Goal: Information Seeking & Learning: Understand process/instructions

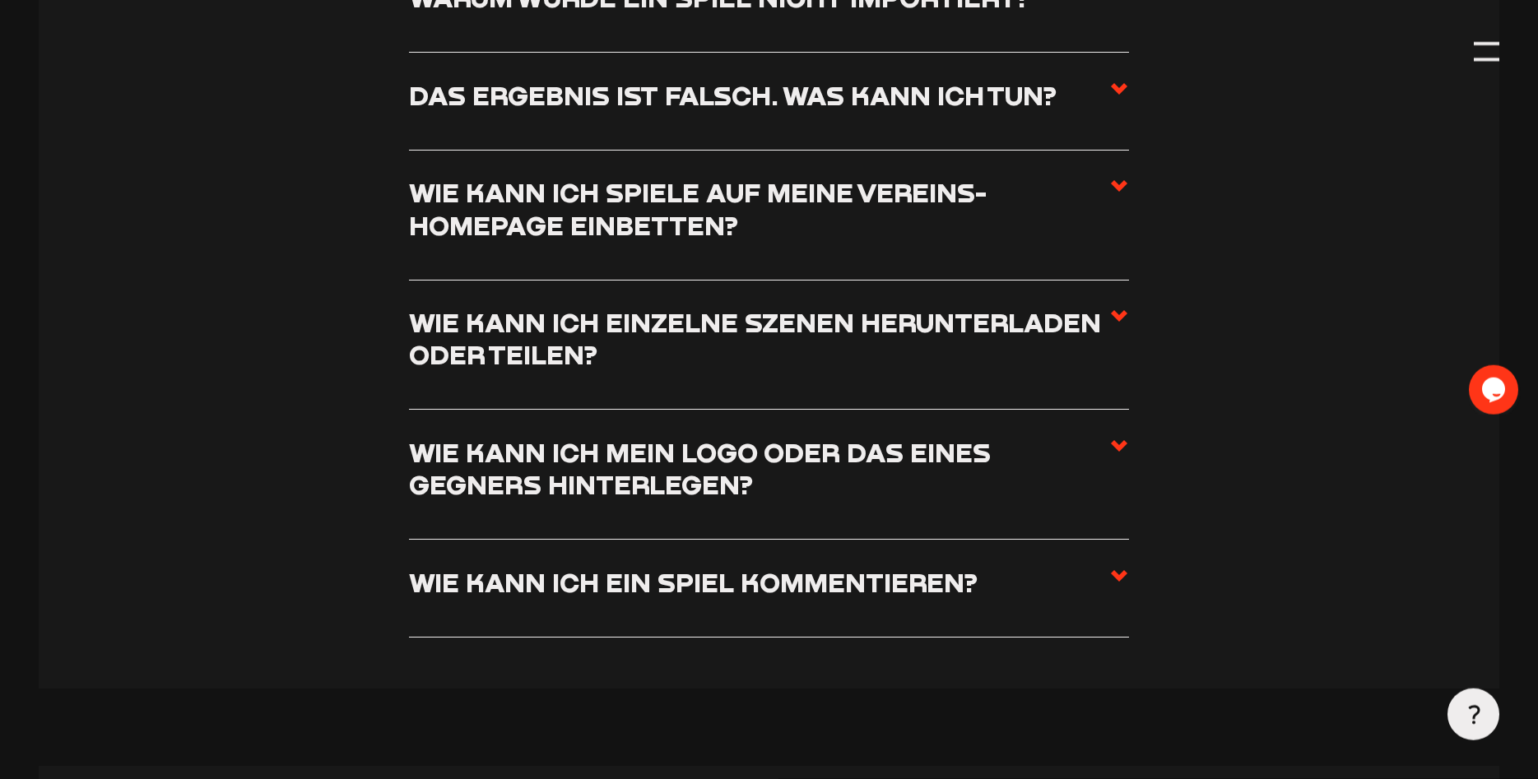
scroll to position [7817, 0]
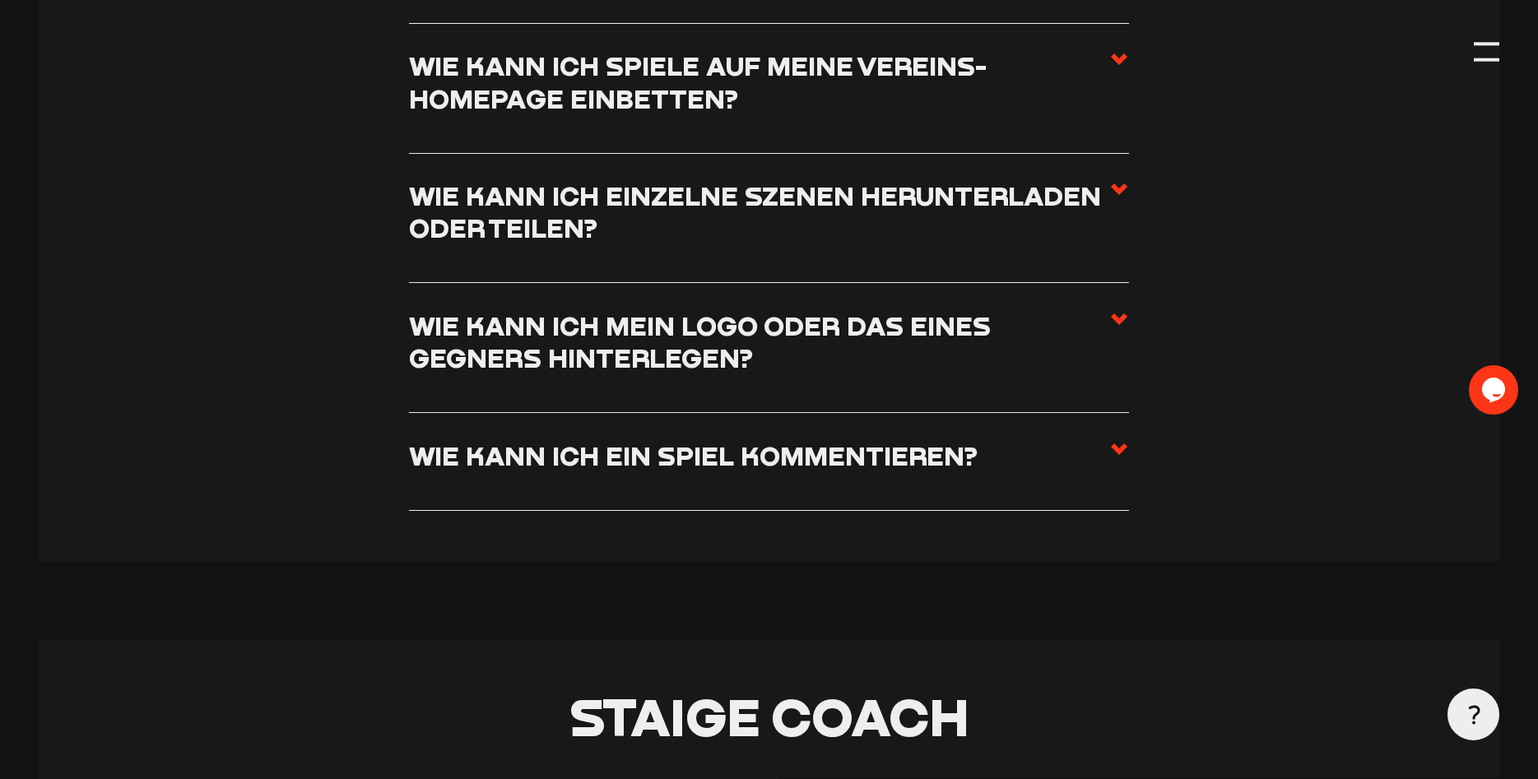
click at [1128, 228] on li "Wie kann ich einzelne Szenen herunterladen oder teilen? Wenn ihr einzelne Szene…" at bounding box center [769, 219] width 721 height 130
click at [1121, 195] on use at bounding box center [1119, 189] width 16 height 12
click at [0, 0] on input "Wie kann ich einzelne Szenen herunterladen oder teilen?" at bounding box center [0, 0] width 0 height 0
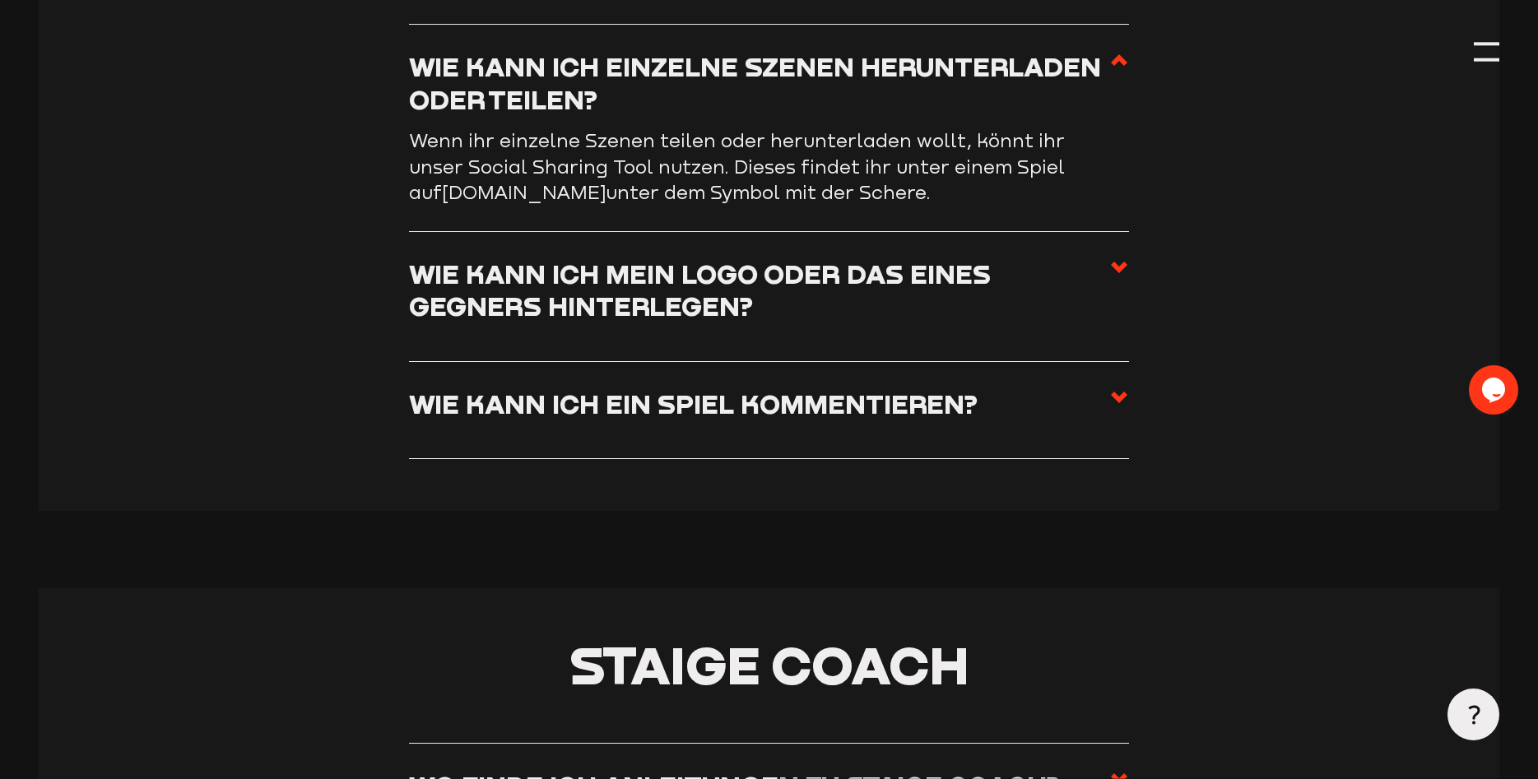
scroll to position [7636, 0]
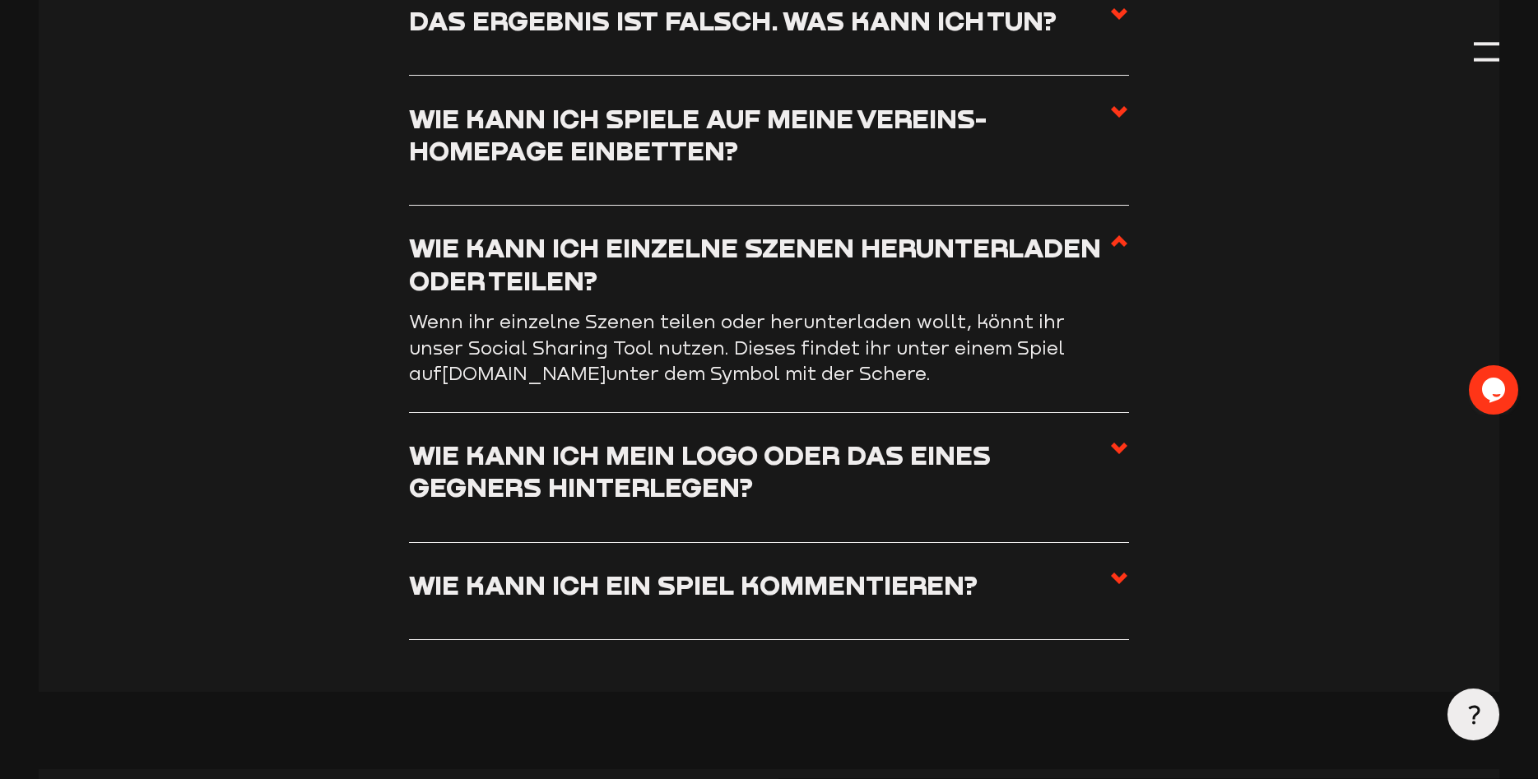
click at [1125, 447] on icon at bounding box center [1119, 448] width 20 height 20
click at [0, 0] on input "Wie kann ich mein Logo oder das eines Gegners hinterlegen?" at bounding box center [0, 0] width 0 height 0
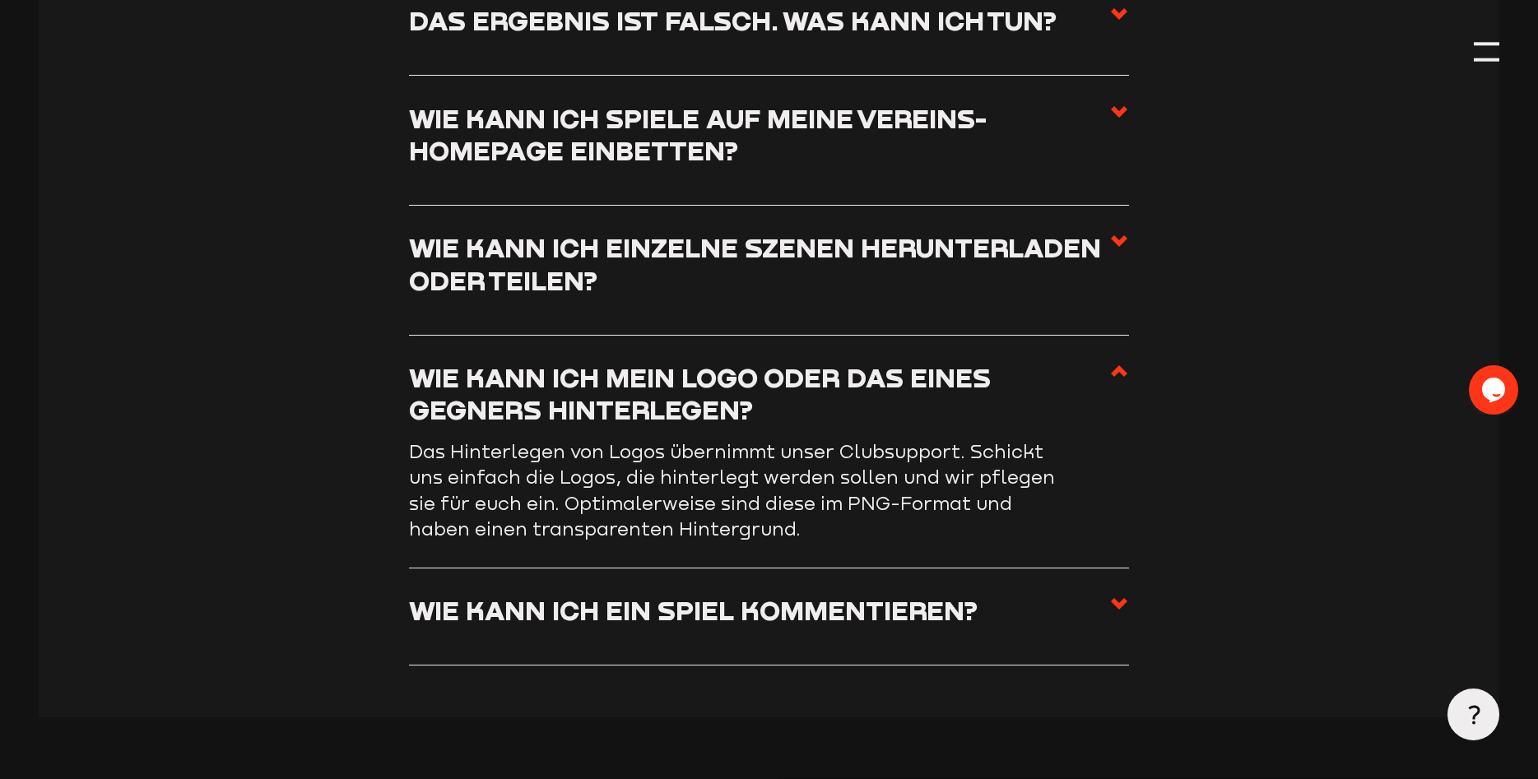
click at [1117, 600] on use at bounding box center [1119, 604] width 16 height 12
click at [0, 0] on input "Wie kann ich ein Spiel kommentieren?" at bounding box center [0, 0] width 0 height 0
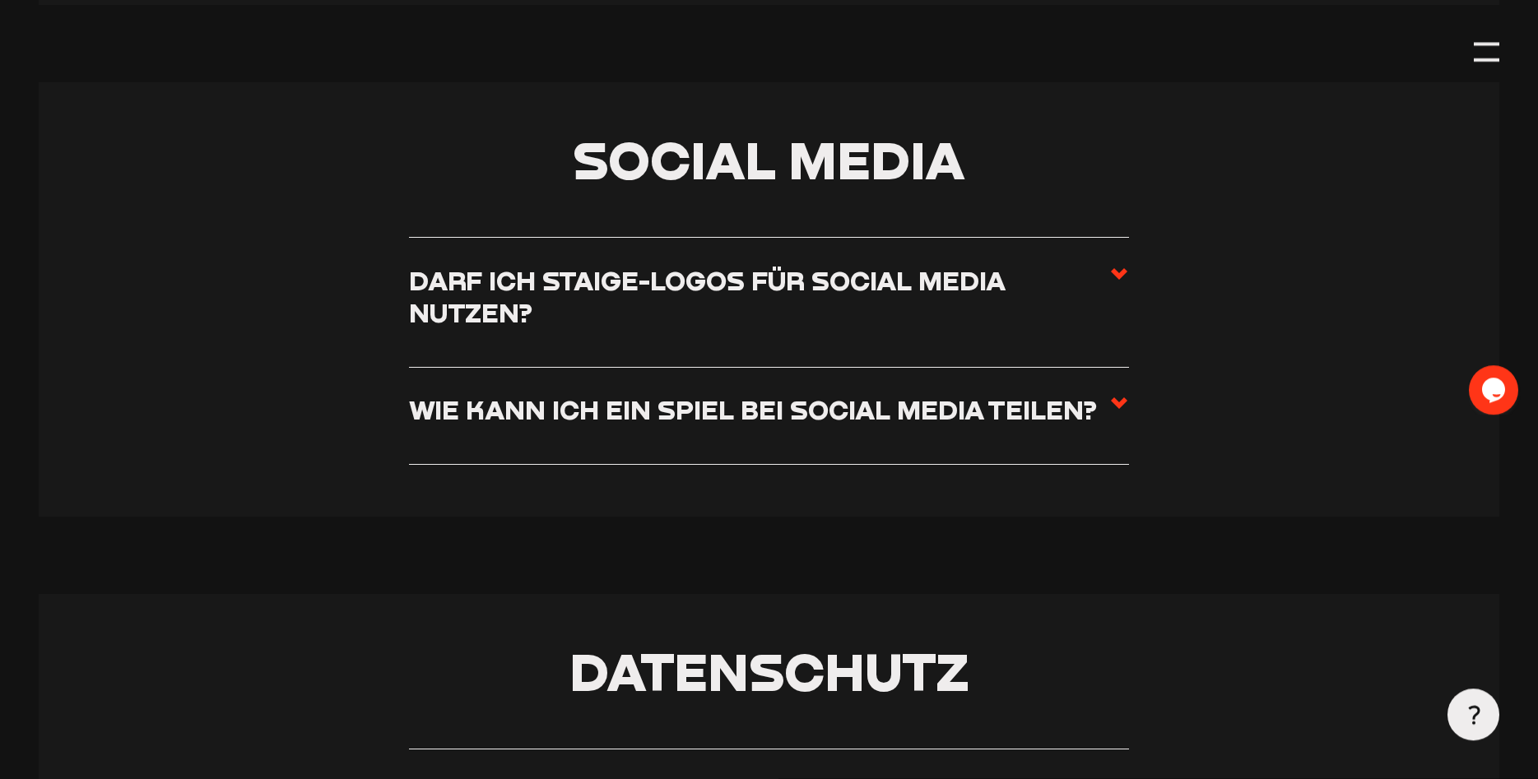
scroll to position [9062, 0]
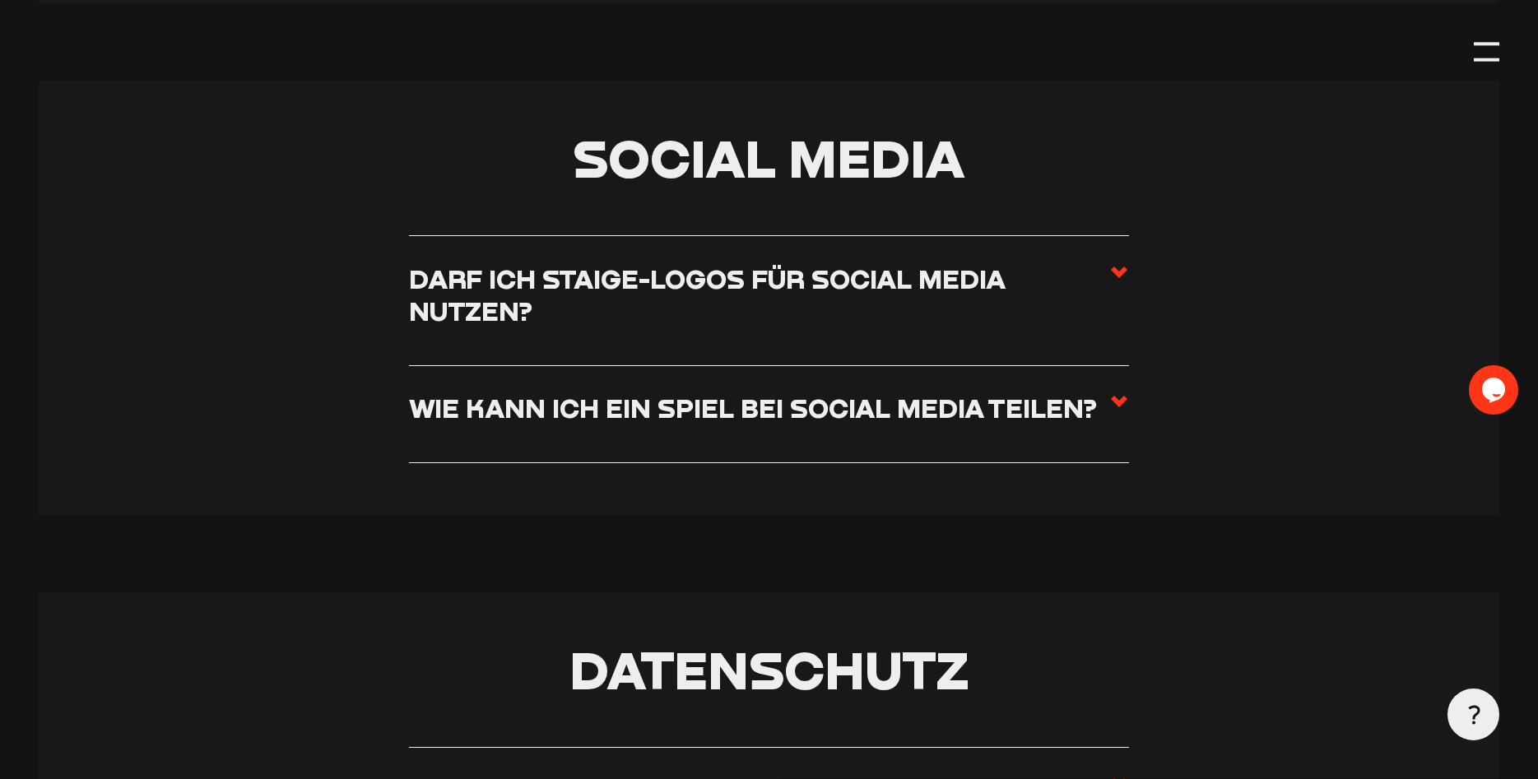
click at [1119, 263] on icon at bounding box center [1119, 272] width 20 height 20
click at [0, 0] on input "Darf ich Staige-Logos für Social Media nutzen?" at bounding box center [0, 0] width 0 height 0
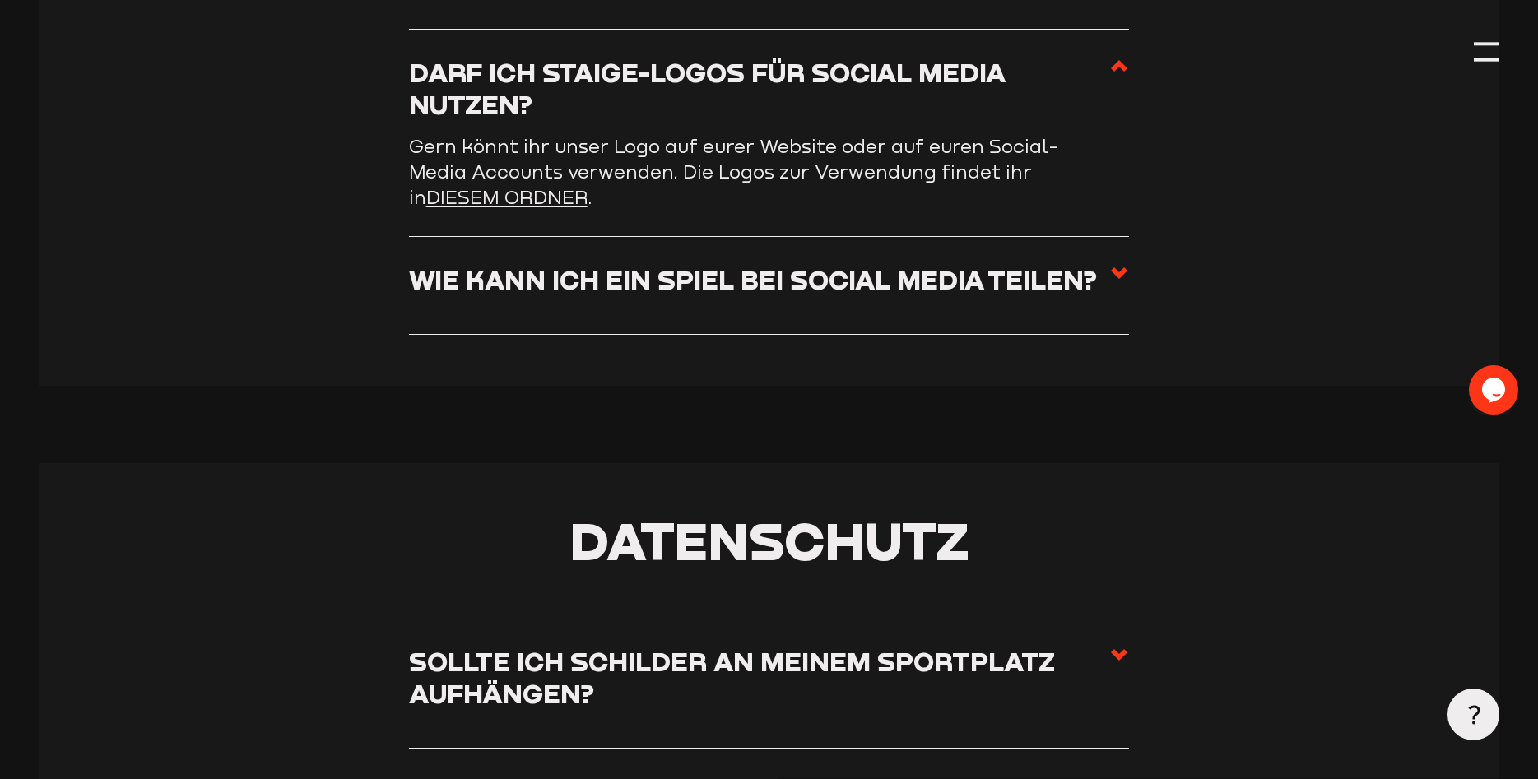
scroll to position [8857, 0]
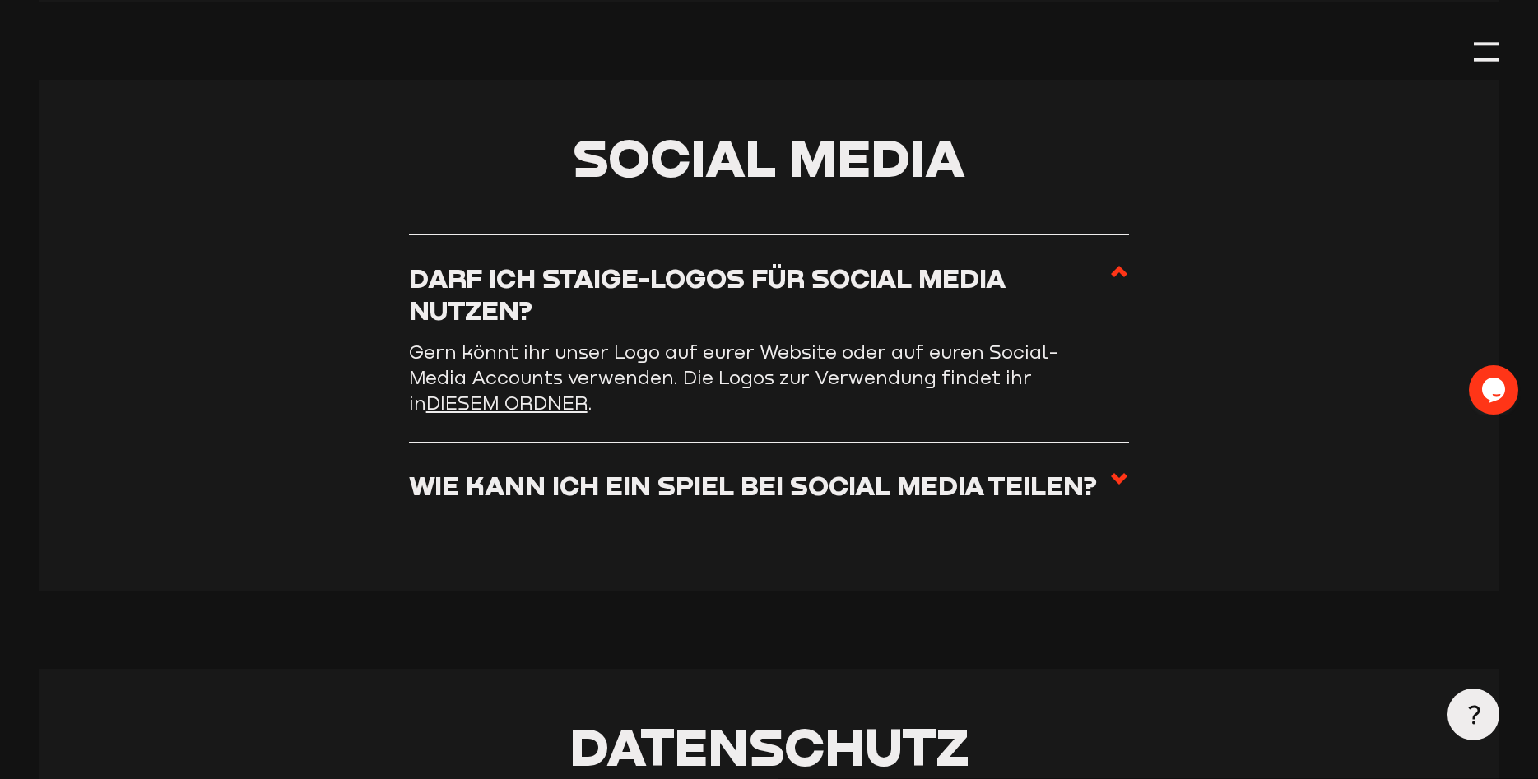
click at [1115, 475] on use at bounding box center [1119, 479] width 16 height 12
click at [0, 0] on input "Wie kann ich ein Spiel bei Social Media teilen?" at bounding box center [0, 0] width 0 height 0
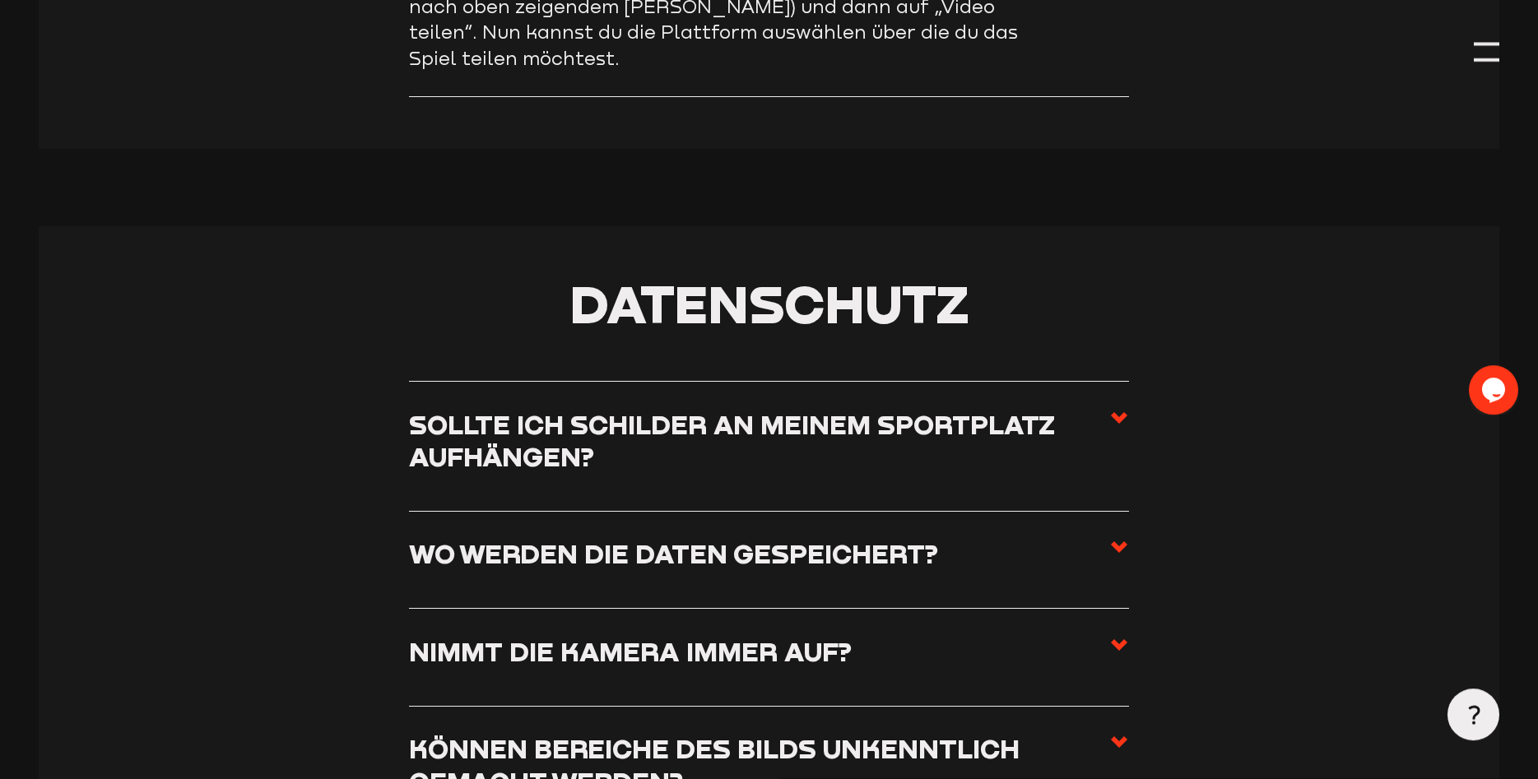
scroll to position [9444, 0]
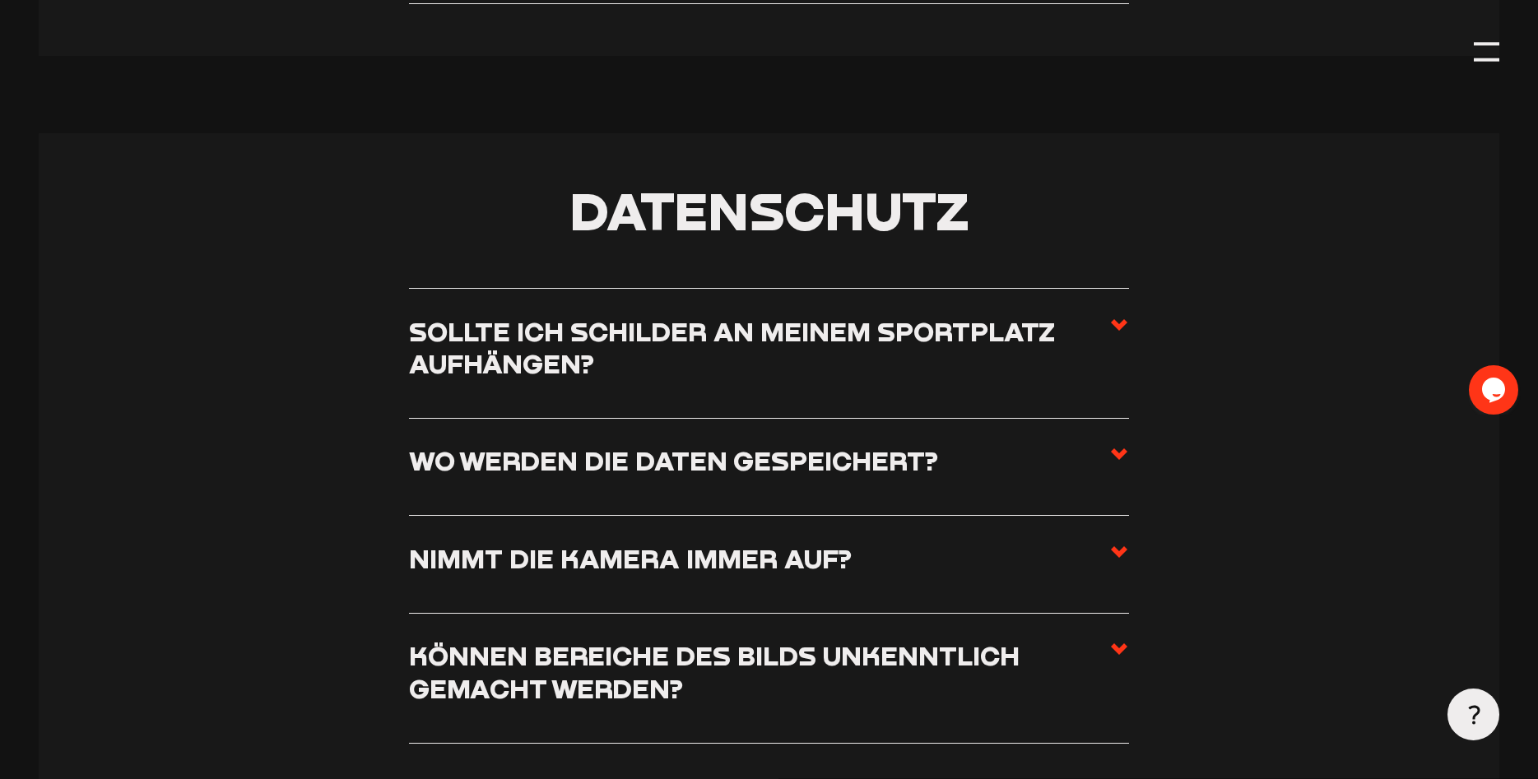
click at [1116, 319] on use at bounding box center [1119, 325] width 16 height 12
click at [0, 0] on input "Sollte ich Schilder an meinem Sportplatz aufhängen?" at bounding box center [0, 0] width 0 height 0
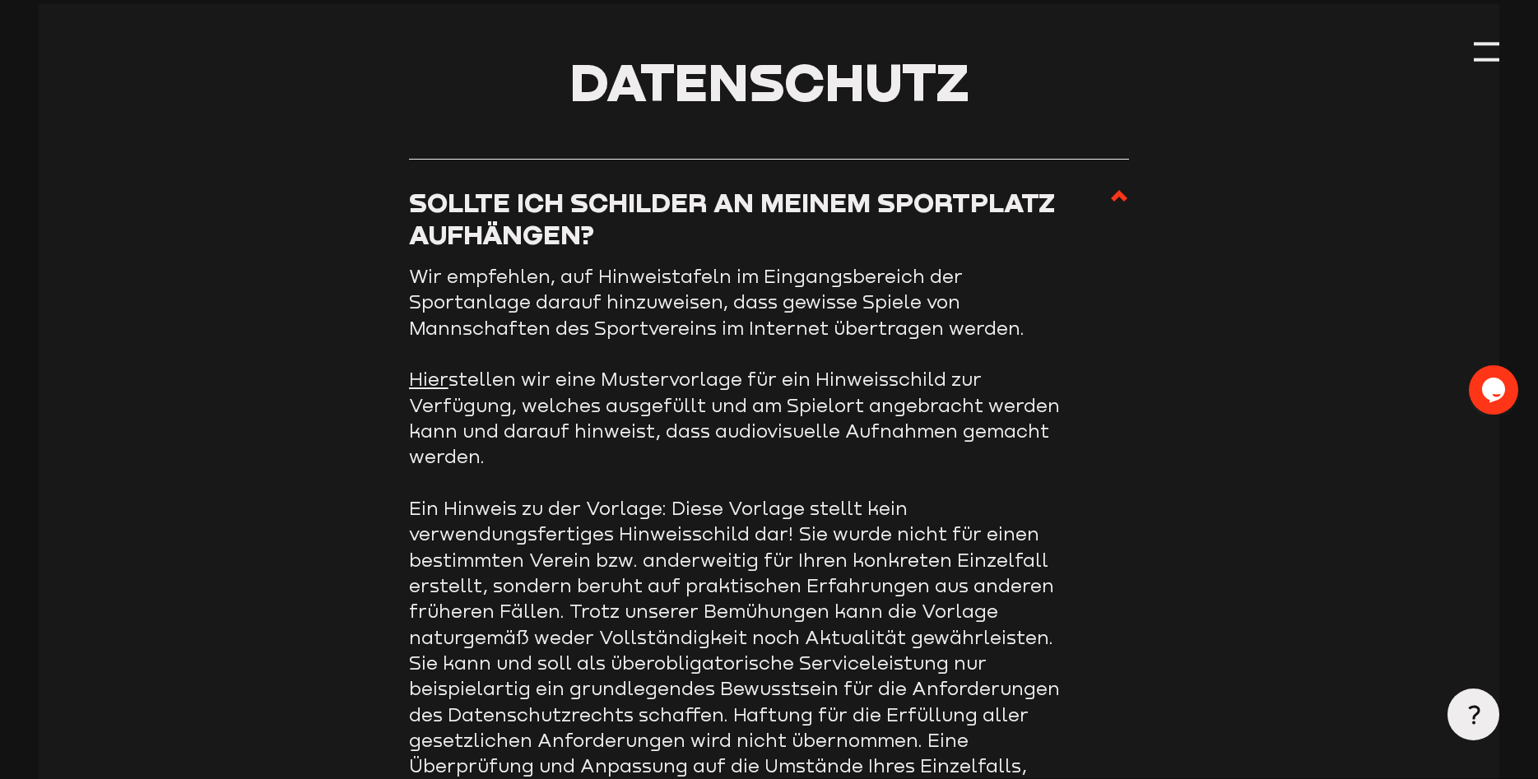
click at [427, 381] on link "Hier" at bounding box center [428, 379] width 39 height 22
